Goal: Information Seeking & Learning: Learn about a topic

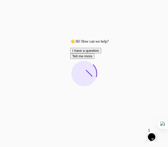
click at [70, 39] on icon "Chat attention grabber" at bounding box center [70, 39] width 0 height 0
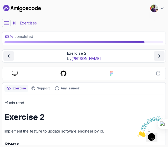
click at [137, 133] on icon "Close" at bounding box center [137, 135] width 0 height 4
click at [10, 21] on button at bounding box center [6, 23] width 8 height 8
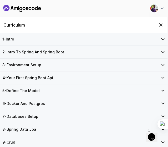
scroll to position [73, 0]
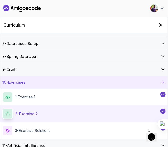
click at [40, 141] on div "11 - Artificial Intelligence" at bounding box center [83, 145] width 167 height 13
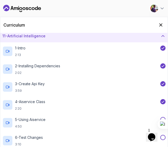
scroll to position [146, 0]
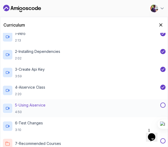
click at [28, 105] on p "5 - Using Aiservice" at bounding box center [30, 104] width 30 height 5
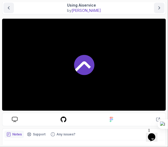
scroll to position [55, 0]
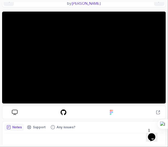
click at [154, 133] on icon "$i18n('chat', 'chat_widget')" at bounding box center [151, 137] width 7 height 8
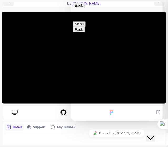
click at [153, 136] on icon "$i18n('chat', 'chat_widget')" at bounding box center [150, 138] width 6 height 4
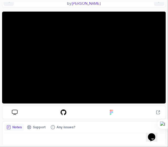
click at [75, 77] on div at bounding box center [84, 58] width 164 height 92
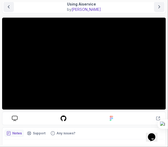
scroll to position [49, 0]
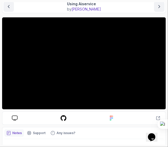
click at [111, 70] on div at bounding box center [84, 63] width 164 height 92
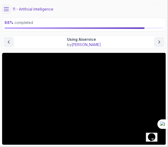
scroll to position [0, 0]
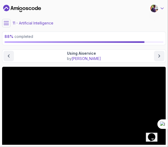
click at [163, 8] on icon at bounding box center [162, 8] width 3 height 1
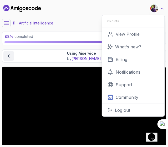
click at [163, 8] on icon at bounding box center [161, 8] width 5 height 5
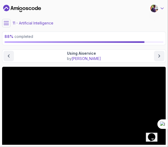
click at [163, 8] on icon at bounding box center [162, 8] width 3 height 1
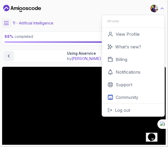
click at [163, 8] on icon at bounding box center [161, 8] width 5 height 5
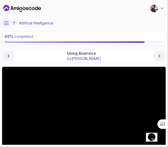
click at [85, 107] on div at bounding box center [84, 113] width 164 height 92
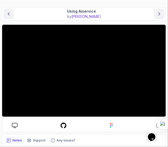
click at [93, 88] on div at bounding box center [84, 71] width 164 height 92
click at [59, 77] on div at bounding box center [84, 71] width 164 height 92
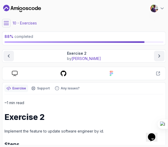
click at [8, 23] on icon at bounding box center [6, 22] width 5 height 3
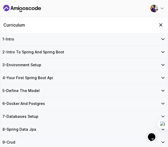
scroll to position [73, 0]
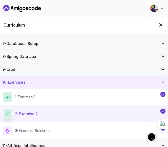
click at [44, 140] on div "11 - Artificial Intelligence" at bounding box center [83, 145] width 167 height 13
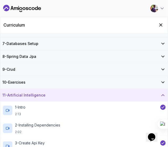
scroll to position [146, 0]
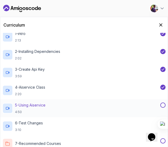
click at [39, 107] on h2 "5 - Using Aiservice 4:50" at bounding box center [30, 108] width 30 height 12
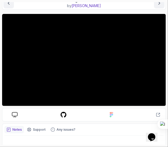
scroll to position [53, 0]
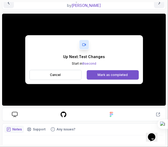
click at [124, 76] on div "Mark as completed" at bounding box center [112, 75] width 30 height 4
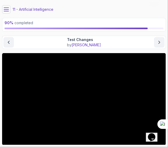
scroll to position [13, 0]
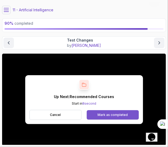
click at [108, 115] on div "Mark as completed" at bounding box center [112, 115] width 30 height 4
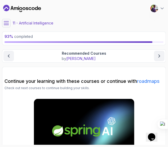
click at [6, 20] on button at bounding box center [6, 23] width 8 height 8
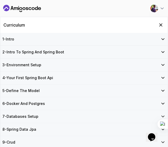
scroll to position [146, 0]
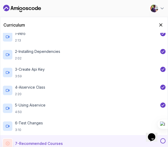
click at [163, 139] on button at bounding box center [162, 140] width 5 height 5
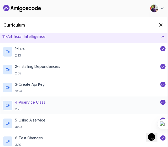
scroll to position [0, 0]
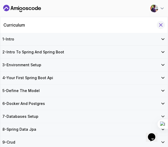
click at [159, 23] on icon "Hide Curriculum for mobile" at bounding box center [161, 25] width 6 height 6
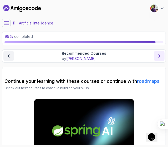
click at [162, 53] on button "next content" at bounding box center [159, 56] width 11 height 11
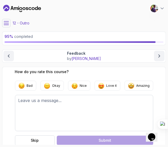
scroll to position [2, 0]
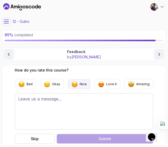
click at [81, 85] on p "Nice" at bounding box center [83, 84] width 7 height 4
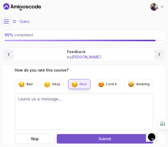
click at [93, 137] on button "Submit your feedback" at bounding box center [105, 138] width 96 height 9
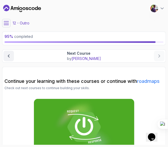
click at [8, 21] on icon at bounding box center [6, 22] width 5 height 3
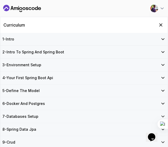
scroll to position [56, 0]
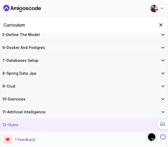
click at [165, 134] on button at bounding box center [162, 136] width 5 height 5
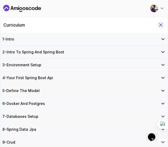
click at [162, 23] on icon "Hide Curriculum for mobile" at bounding box center [161, 25] width 6 height 6
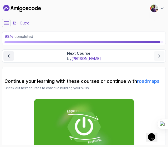
click at [7, 22] on icon at bounding box center [6, 22] width 5 height 5
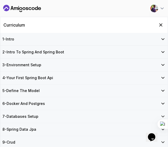
click at [45, 39] on div "1 - Intro" at bounding box center [83, 38] width 163 height 5
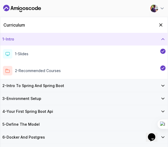
click at [43, 39] on div "1 - Intro" at bounding box center [83, 38] width 163 height 5
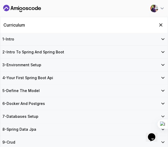
click at [55, 55] on div "2 - Intro To Spring And Spring Boot" at bounding box center [83, 52] width 167 height 13
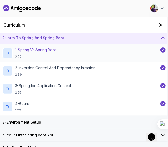
click at [65, 34] on div "2 - Intro To Spring And Spring Boot" at bounding box center [83, 38] width 167 height 13
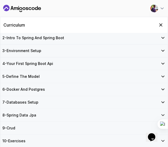
scroll to position [22, 0]
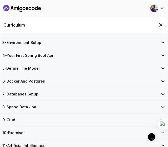
click at [68, 46] on div "3 - Environment Setup" at bounding box center [83, 42] width 167 height 13
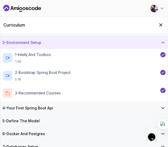
click at [68, 46] on div "3 - Environment Setup" at bounding box center [83, 42] width 167 height 13
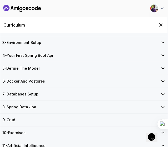
click at [70, 57] on div "4 - Your First Spring Boot Api" at bounding box center [83, 55] width 163 height 5
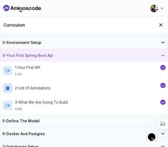
click at [70, 57] on div "4 - Your First Spring Boot Api" at bounding box center [83, 55] width 163 height 5
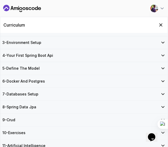
click at [64, 72] on div "5 - Define The Model" at bounding box center [83, 68] width 167 height 13
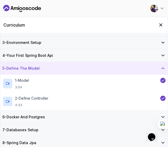
click at [64, 72] on div "5 - Define The Model" at bounding box center [83, 68] width 167 height 13
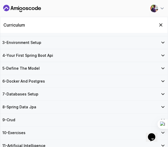
click at [60, 78] on div "6 - Docker And Postgres" at bounding box center [83, 80] width 163 height 5
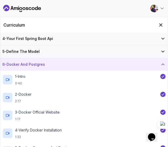
scroll to position [38, 0]
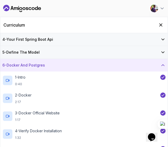
click at [68, 62] on div "6 - Docker And Postgres" at bounding box center [83, 64] width 163 height 5
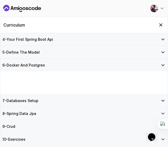
scroll to position [22, 0]
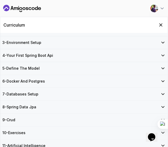
click at [50, 92] on div "7 - Databases Setup" at bounding box center [83, 93] width 163 height 5
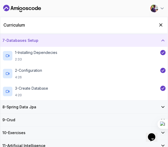
scroll to position [61, 0]
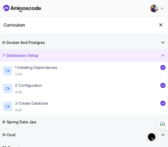
click at [51, 53] on div "7 - Databases Setup" at bounding box center [83, 55] width 163 height 5
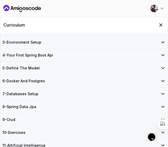
scroll to position [22, 0]
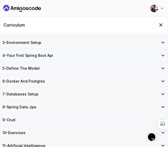
click at [33, 104] on h3 "8 - Spring Data Jpa" at bounding box center [19, 106] width 34 height 5
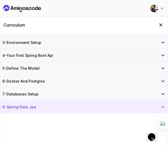
scroll to position [94, 0]
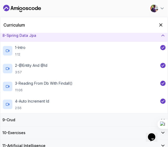
click at [57, 33] on div "8 - Spring Data Jpa" at bounding box center [83, 35] width 163 height 5
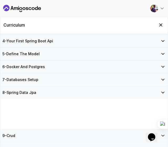
scroll to position [22, 0]
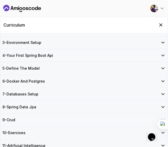
click at [40, 122] on div "9 - Crud" at bounding box center [83, 119] width 167 height 13
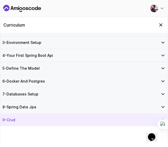
scroll to position [75, 0]
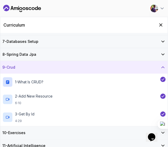
click at [58, 70] on div "9 - Crud" at bounding box center [83, 67] width 167 height 13
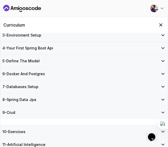
scroll to position [22, 0]
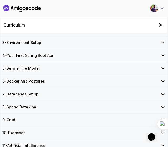
click at [43, 131] on div "10 - Exercises" at bounding box center [83, 132] width 163 height 5
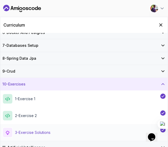
scroll to position [73, 0]
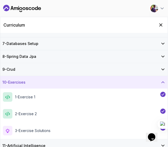
click at [64, 81] on div "10 - Exercises" at bounding box center [83, 82] width 163 height 5
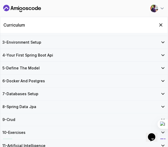
scroll to position [22, 0]
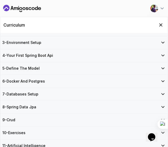
click at [55, 139] on div "11 - Artificial Intelligence" at bounding box center [83, 145] width 167 height 13
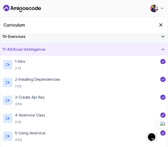
scroll to position [123, 0]
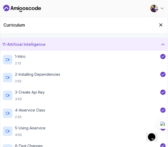
click at [69, 46] on div "11 - Artificial Intelligence" at bounding box center [83, 44] width 167 height 13
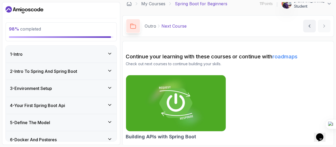
scroll to position [152, 0]
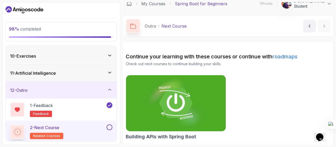
click at [112, 126] on button at bounding box center [110, 127] width 6 height 6
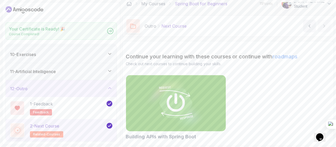
scroll to position [150, 0]
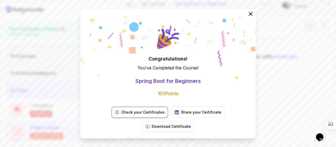
click at [129, 115] on p "Check your Certificates" at bounding box center [142, 111] width 43 height 5
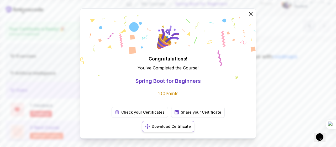
click at [167, 124] on p "Download Certificate" at bounding box center [171, 126] width 39 height 5
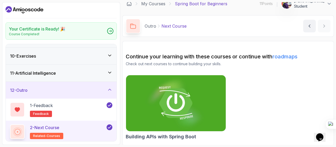
click at [167, 24] on div "Outro Next Course Next Course by [PERSON_NAME]" at bounding box center [228, 26] width 212 height 22
click at [167, 122] on img at bounding box center [176, 103] width 105 height 59
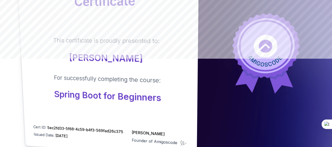
scroll to position [88, 0]
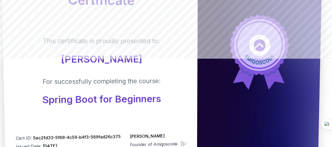
click at [188, 90] on div "Certificate This certificate is proudly presented to: Deependra Bhatt For succe…" at bounding box center [99, 51] width 197 height 218
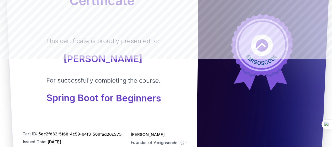
click at [161, 107] on div "Certificate This certificate is proudly presented to: Deependra Bhatt For succe…" at bounding box center [101, 49] width 195 height 212
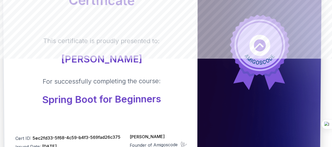
click at [186, 80] on div "This certificate is proudly presented to: Deependra Bhatt For successfully comp…" at bounding box center [100, 70] width 173 height 69
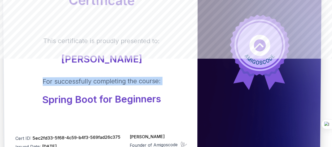
click at [186, 80] on div "This certificate is proudly presented to: Deependra Bhatt For successfully comp…" at bounding box center [100, 70] width 173 height 69
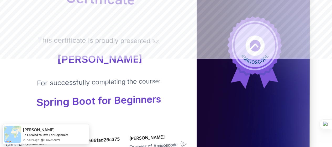
click at [237, 74] on icon at bounding box center [243, 70] width 25 height 38
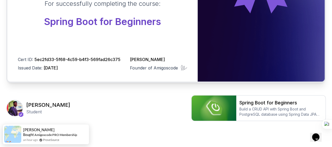
scroll to position [0, 0]
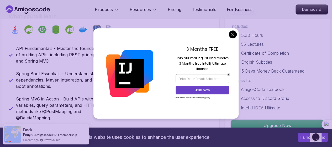
scroll to position [208, 0]
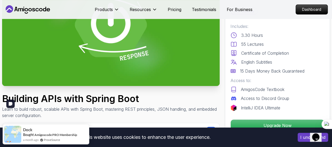
scroll to position [21, 0]
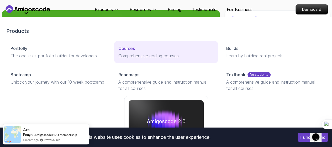
click at [118, 59] on p "Comprehensive coding courses" at bounding box center [165, 56] width 95 height 6
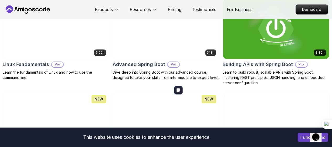
scroll to position [170, 0]
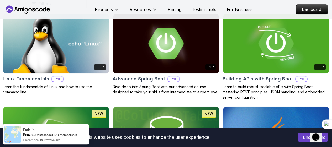
click at [0, 0] on p "Free" at bounding box center [0, 0] width 0 height 0
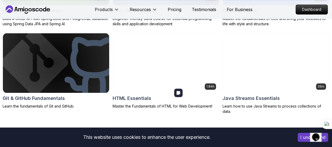
scroll to position [237, 0]
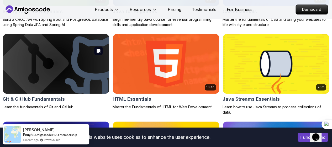
click at [112, 50] on img at bounding box center [56, 63] width 112 height 62
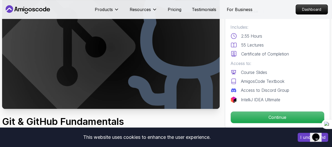
scroll to position [45, 0]
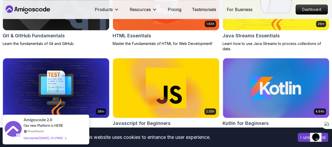
scroll to position [301, 0]
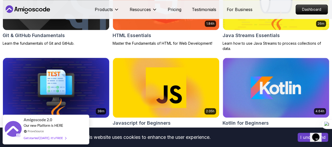
click at [69, 119] on h2 "Java Unit Testing Essentials" at bounding box center [36, 122] width 66 height 7
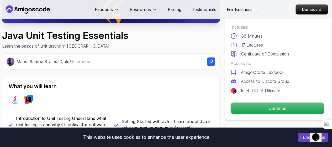
scroll to position [131, 0]
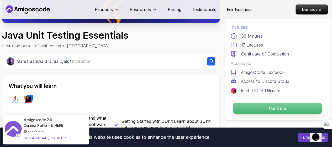
click at [271, 106] on p "Continue" at bounding box center [277, 108] width 89 height 11
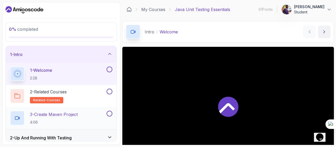
scroll to position [21, 0]
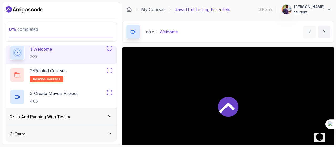
click at [108, 115] on icon at bounding box center [109, 115] width 5 height 5
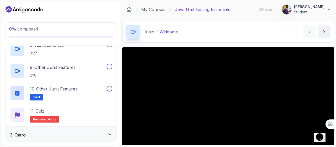
scroll to position [197, 0]
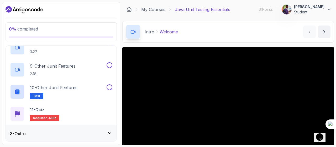
click at [110, 130] on icon at bounding box center [109, 132] width 5 height 5
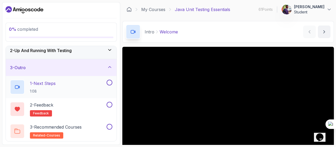
scroll to position [0, 0]
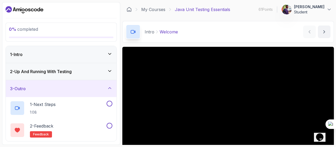
click at [110, 88] on icon at bounding box center [109, 87] width 5 height 5
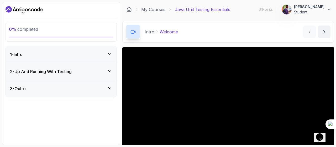
click at [109, 54] on icon at bounding box center [109, 53] width 5 height 5
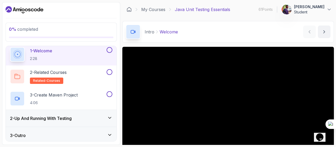
scroll to position [34, 0]
